Goal: Find specific page/section: Find specific page/section

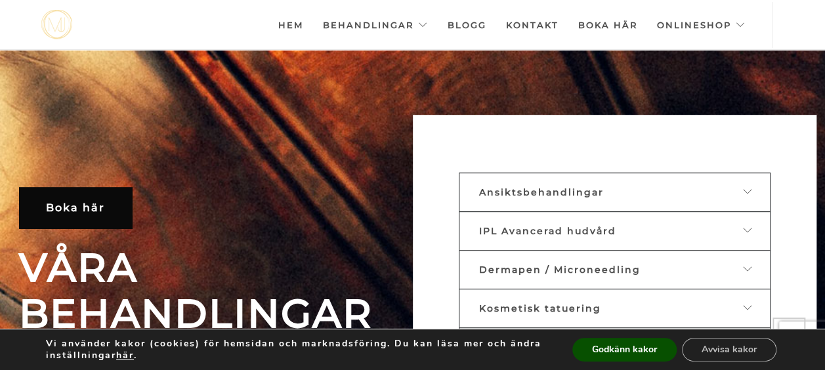
scroll to position [328, 0]
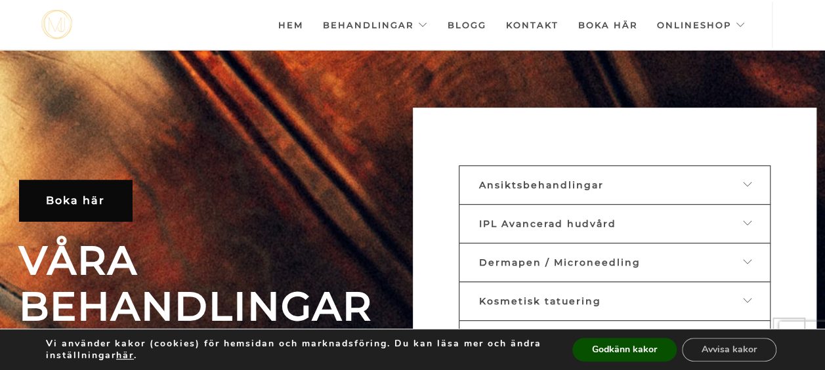
click at [751, 182] on icon at bounding box center [748, 184] width 10 height 9
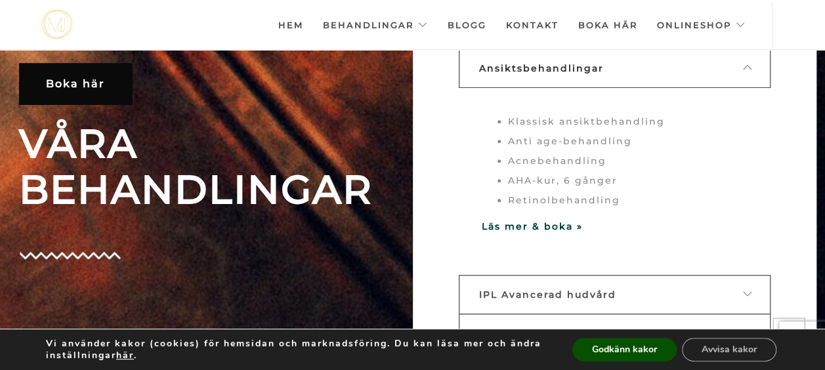
scroll to position [442, 0]
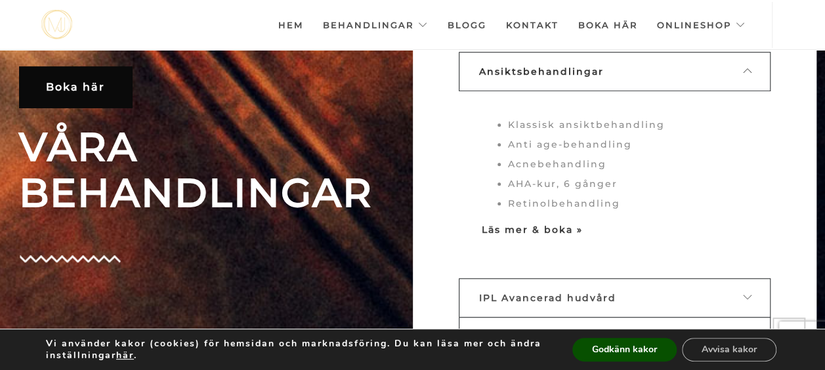
click at [530, 226] on strong "Läs mer & boka »" at bounding box center [532, 230] width 101 height 12
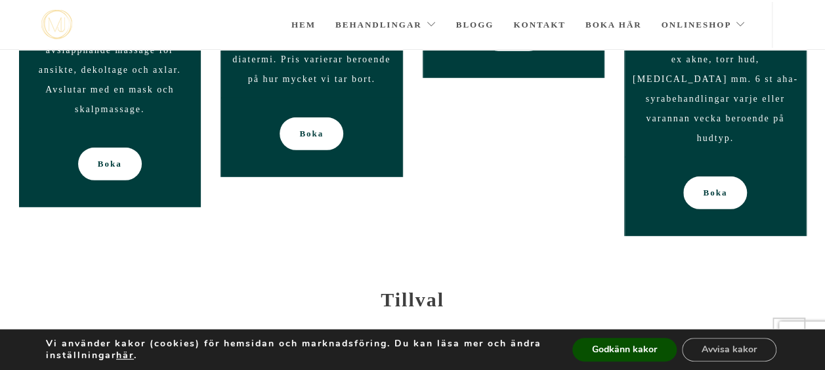
scroll to position [1820, 0]
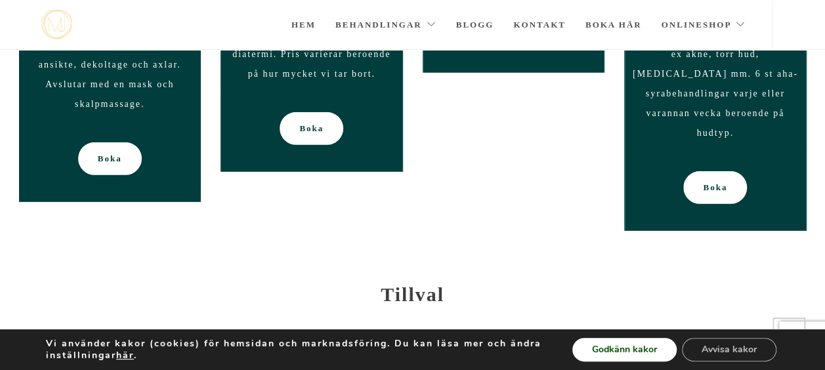
click at [667, 352] on button "Godkänn kakor" at bounding box center [624, 350] width 104 height 24
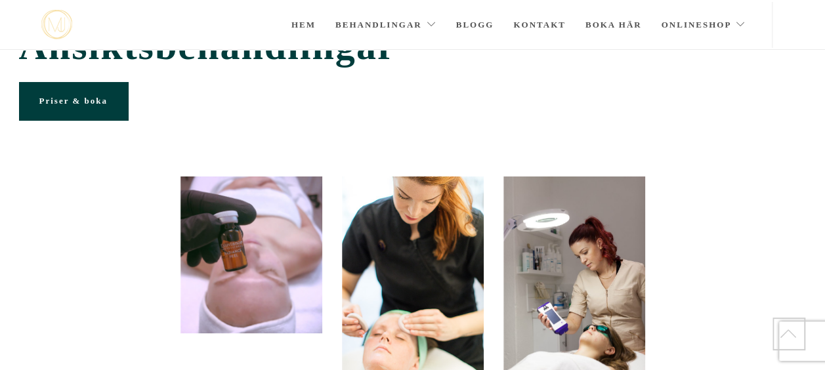
scroll to position [0, 0]
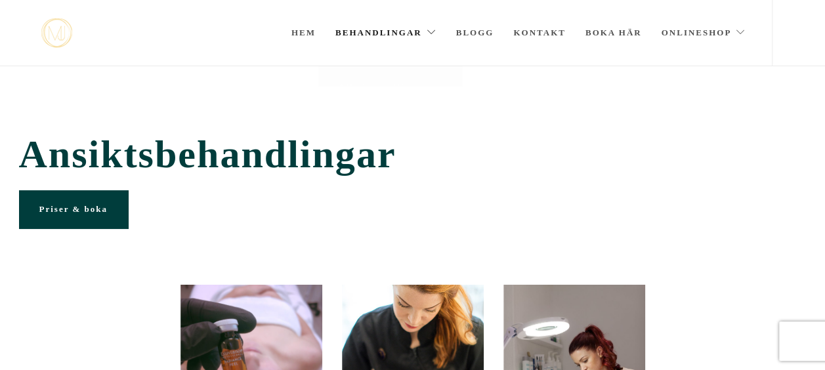
click at [416, 33] on link "Behandlingar" at bounding box center [385, 33] width 101 height 66
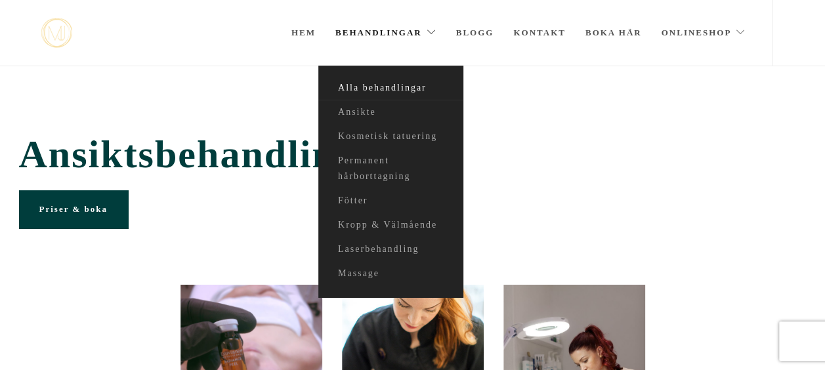
click at [358, 87] on link "Alla behandlingar" at bounding box center [390, 88] width 144 height 24
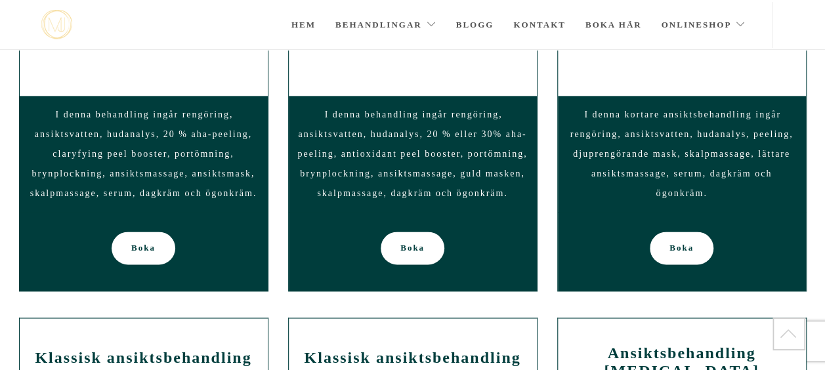
scroll to position [808, 0]
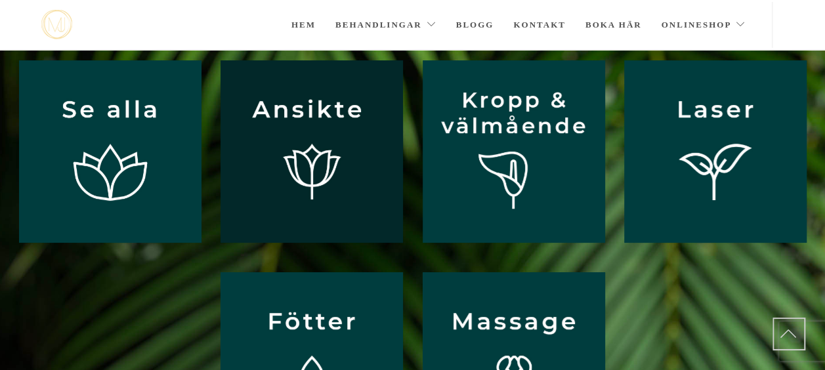
scroll to position [113, 0]
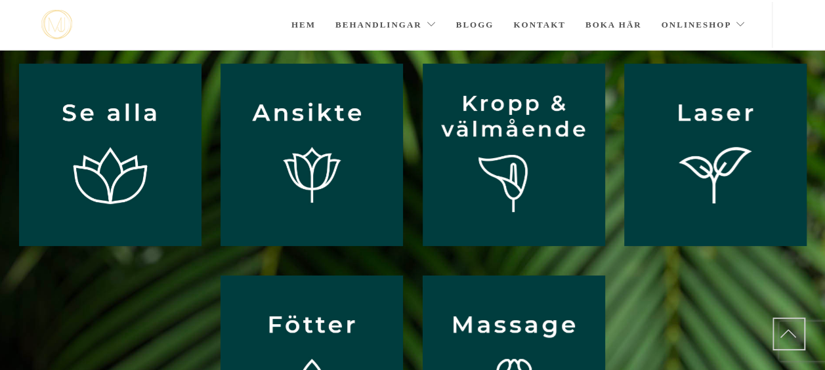
click at [668, 325] on div at bounding box center [412, 372] width 807 height 192
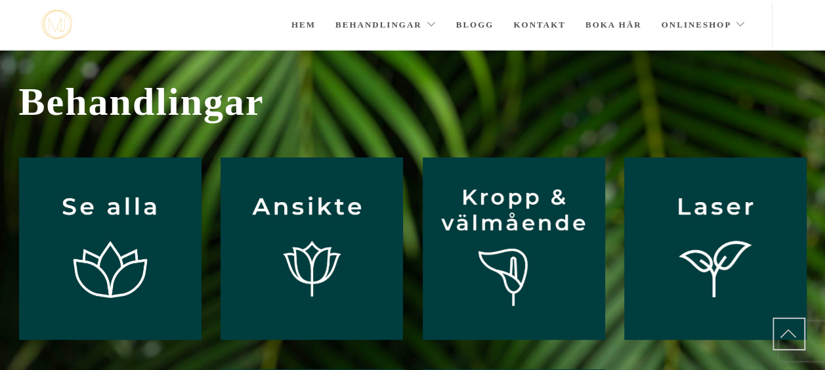
scroll to position [0, 0]
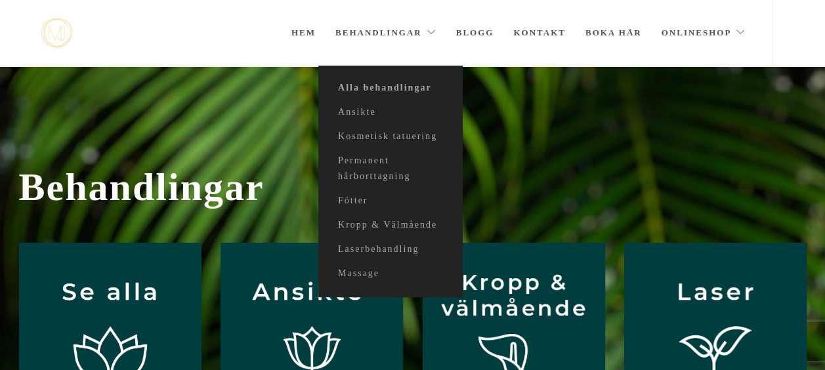
click at [423, 34] on link "Behandlingar" at bounding box center [385, 33] width 101 height 66
click at [370, 253] on link "Laserbehandling" at bounding box center [390, 249] width 144 height 24
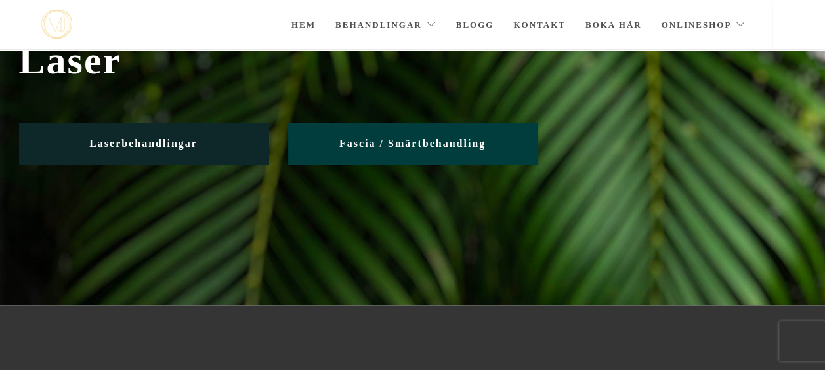
scroll to position [59, 0]
click at [134, 146] on span "Laserbehandlingar" at bounding box center [143, 144] width 108 height 11
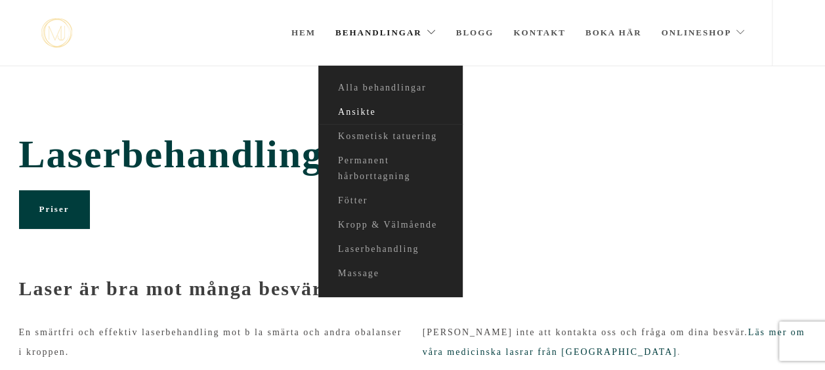
click at [376, 108] on link "Ansikte" at bounding box center [390, 112] width 144 height 24
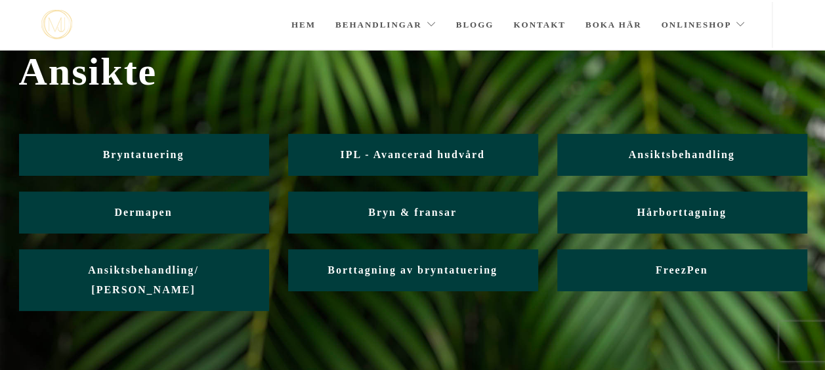
scroll to position [55, 0]
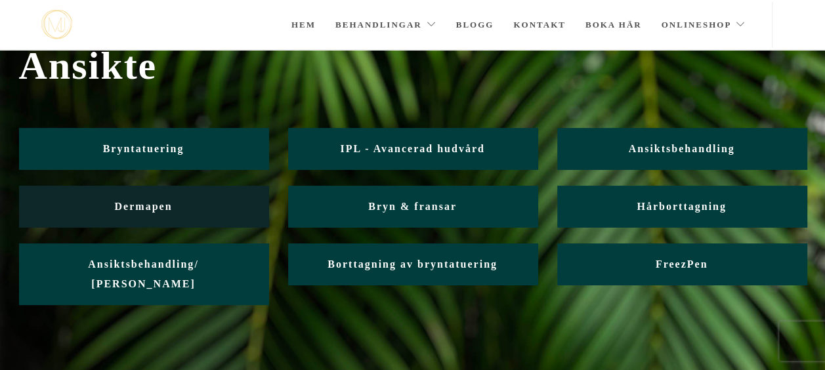
click at [159, 205] on span "Dermapen" at bounding box center [144, 206] width 58 height 11
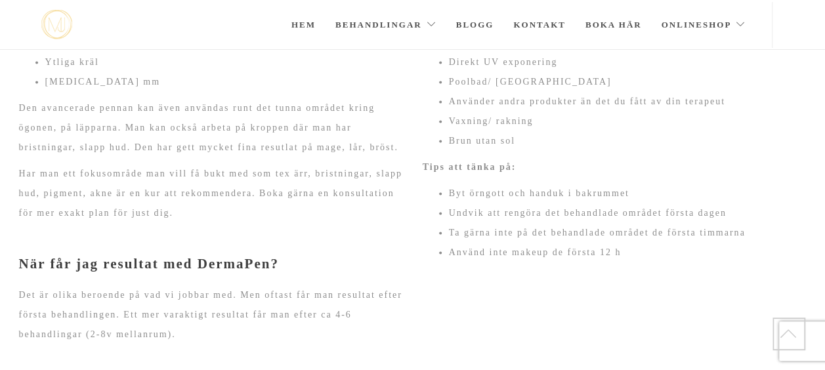
scroll to position [897, 0]
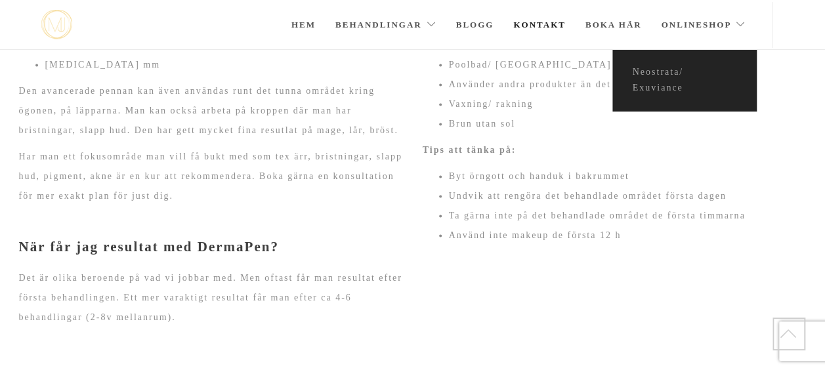
click at [544, 26] on link "Kontakt" at bounding box center [539, 25] width 52 height 46
